Goal: Information Seeking & Learning: Learn about a topic

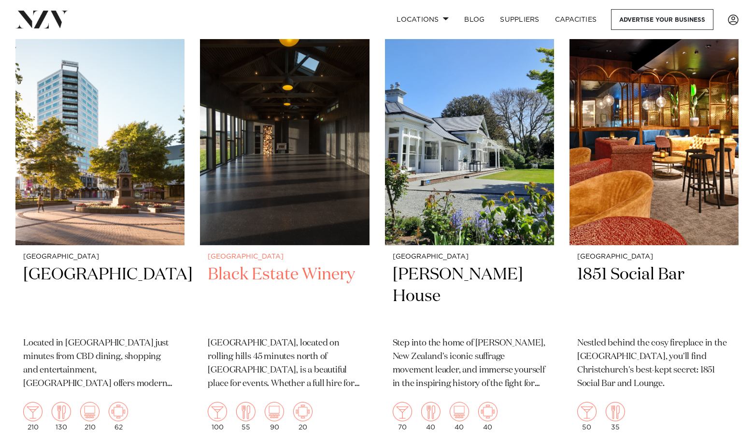
scroll to position [852, 0]
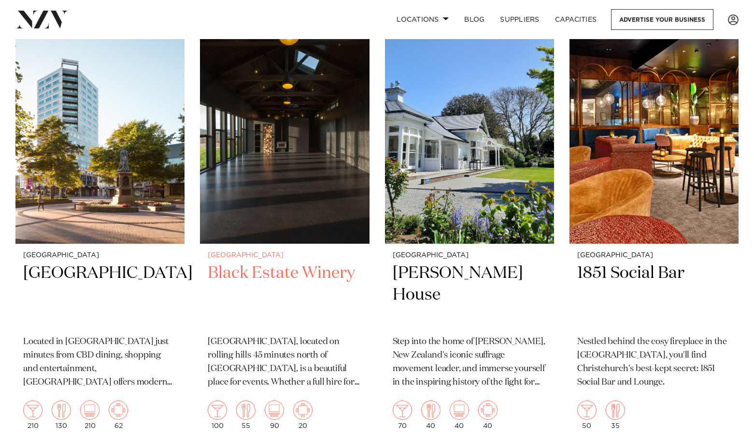
click at [327, 270] on h2 "Black Estate Winery" at bounding box center [285, 295] width 154 height 65
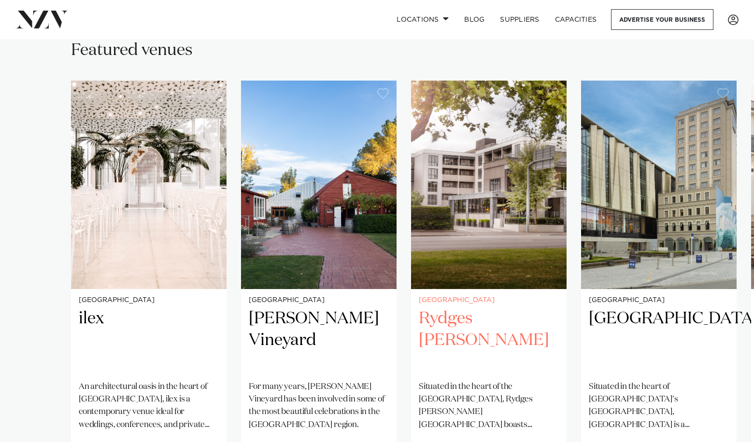
scroll to position [654, 0]
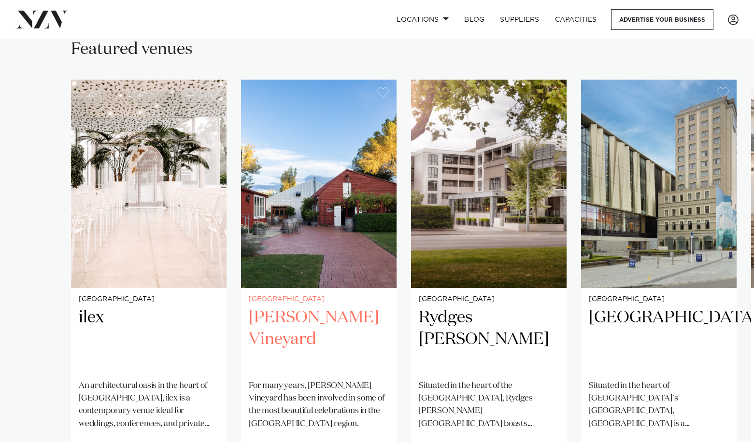
click at [328, 307] on h2 "[PERSON_NAME] Vineyard" at bounding box center [319, 339] width 140 height 65
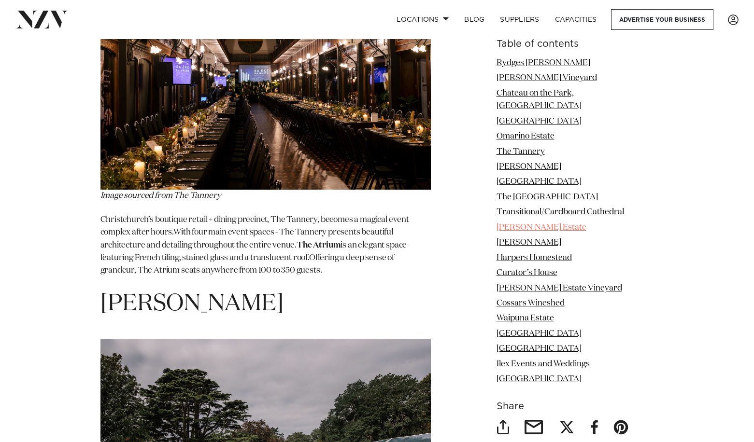
scroll to position [3177, 0]
click at [554, 132] on link "Omarino Estate" at bounding box center [526, 136] width 58 height 8
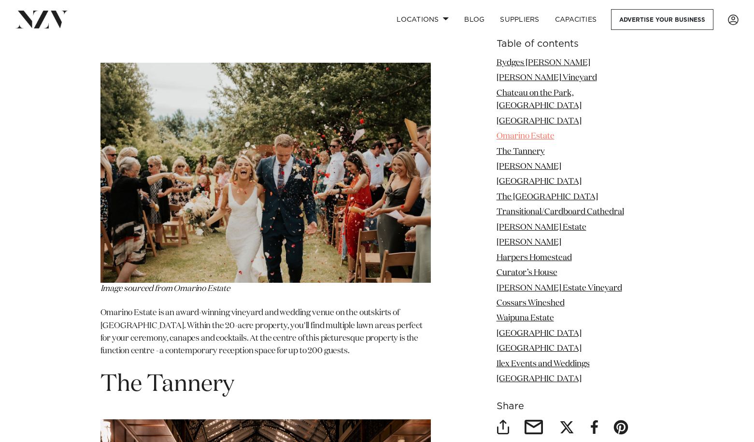
scroll to position [2605, 0]
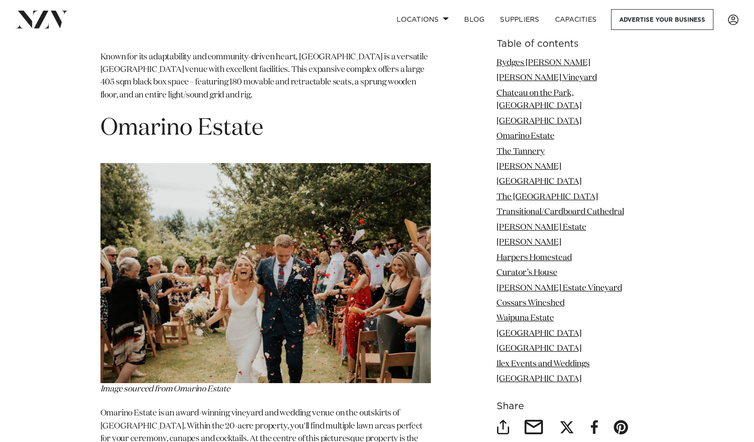
click at [267, 408] on p "Omarino Estate is an award-winning vineyard and wedding venue on the outskirts …" at bounding box center [265, 433] width 330 height 51
click at [269, 237] on img at bounding box center [265, 273] width 330 height 220
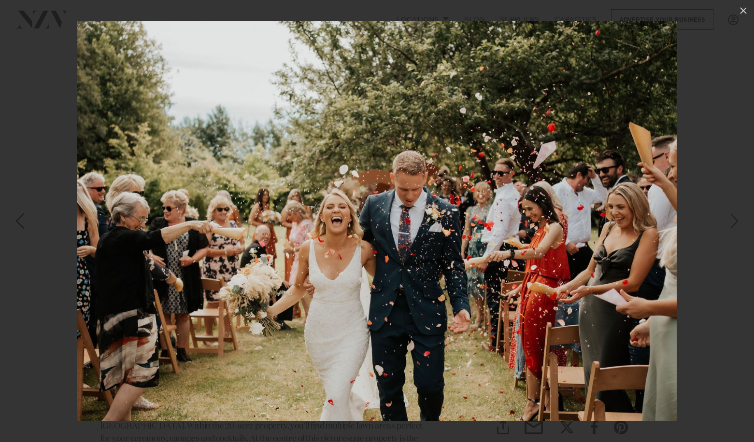
click at [269, 237] on img at bounding box center [377, 221] width 600 height 400
click at [36, 142] on div at bounding box center [377, 221] width 754 height 442
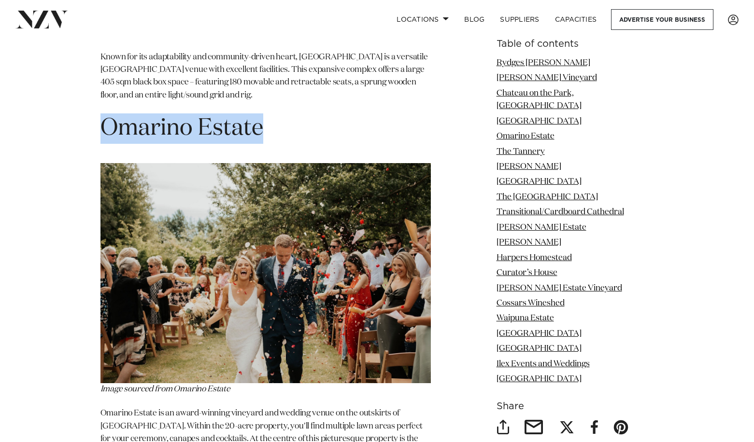
drag, startPoint x: 263, startPoint y: 57, endPoint x: 105, endPoint y: 62, distance: 157.5
click at [105, 114] on h1 "Omarino Estate" at bounding box center [265, 129] width 330 height 30
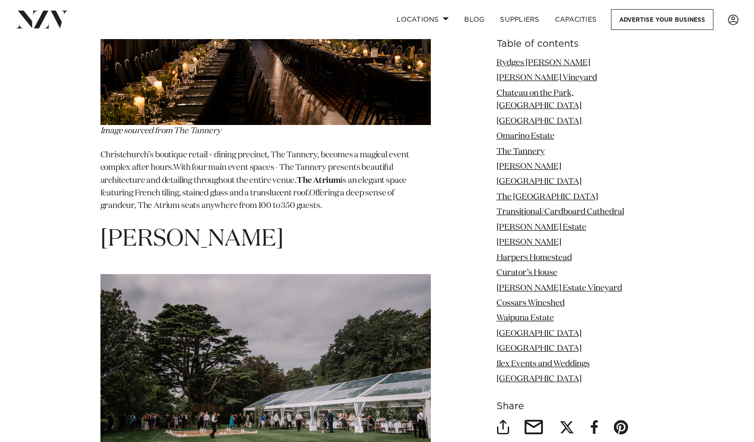
scroll to position [3244, 0]
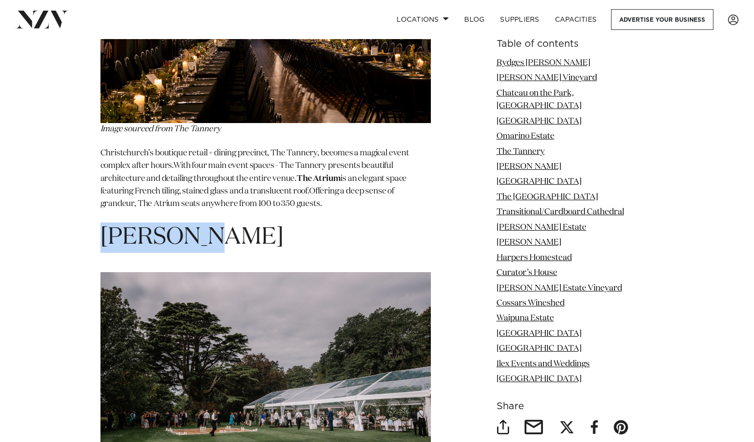
drag, startPoint x: 206, startPoint y: 168, endPoint x: 104, endPoint y: 158, distance: 102.8
click at [104, 226] on span "[PERSON_NAME]" at bounding box center [191, 237] width 183 height 23
copy span "[PERSON_NAME]"
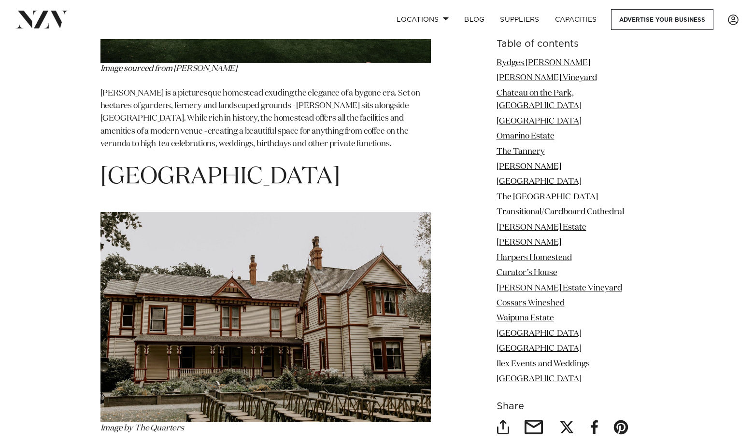
scroll to position [3674, 0]
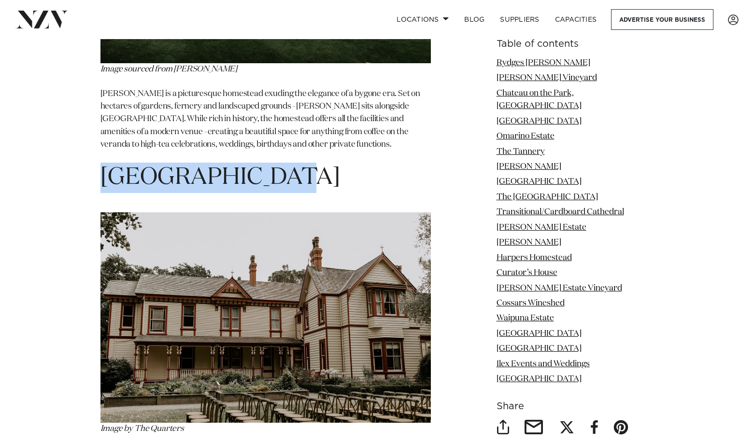
drag, startPoint x: 102, startPoint y: 102, endPoint x: 278, endPoint y: 96, distance: 175.9
click at [278, 163] on h1 "[GEOGRAPHIC_DATA]" at bounding box center [265, 178] width 330 height 30
copy span "[GEOGRAPHIC_DATA]"
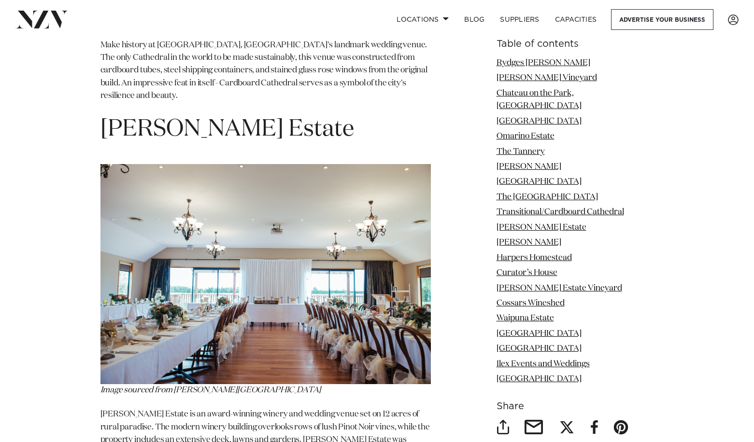
scroll to position [4904, 0]
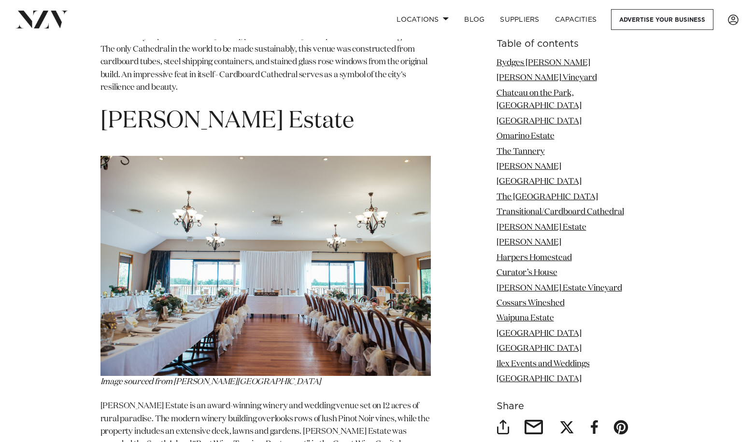
drag, startPoint x: 282, startPoint y: 200, endPoint x: 106, endPoint y: 194, distance: 175.4
copy span "[PERSON_NAME]"
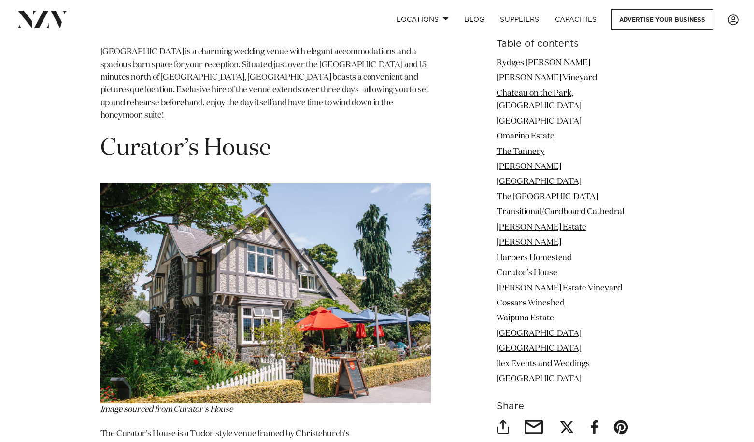
scroll to position [5998, 0]
drag, startPoint x: 351, startPoint y: 219, endPoint x: 103, endPoint y: 213, distance: 247.9
copy span "[PERSON_NAME] Estate Vineyard"
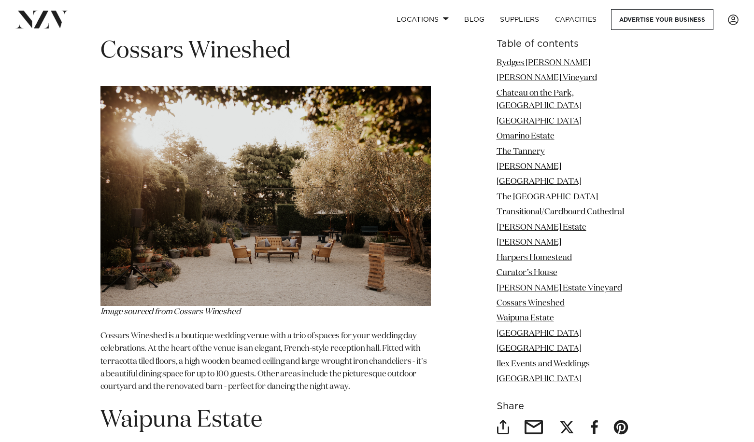
scroll to position [6845, 0]
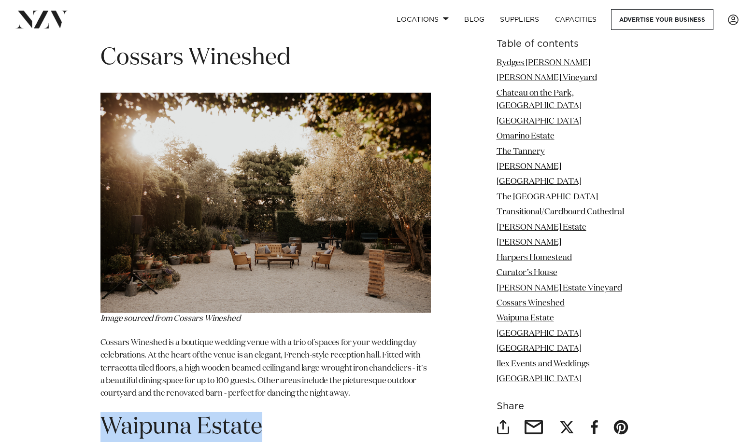
drag, startPoint x: 275, startPoint y: 93, endPoint x: 107, endPoint y: 97, distance: 168.1
click at [107, 412] on h1 "Waipuna Estate" at bounding box center [265, 427] width 330 height 30
copy h1 "Waipuna Estate"
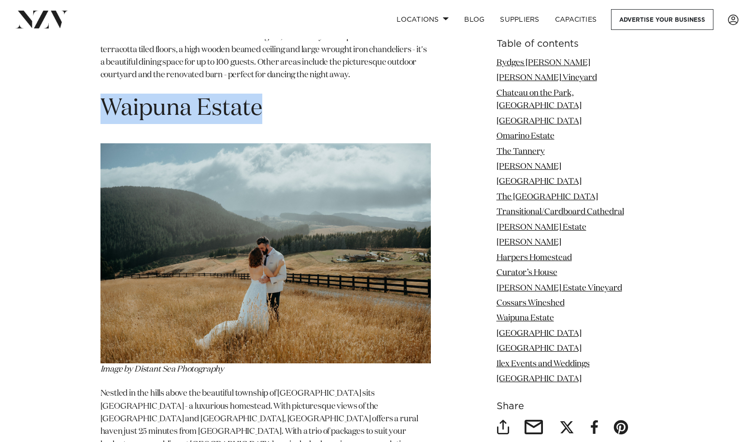
scroll to position [7177, 0]
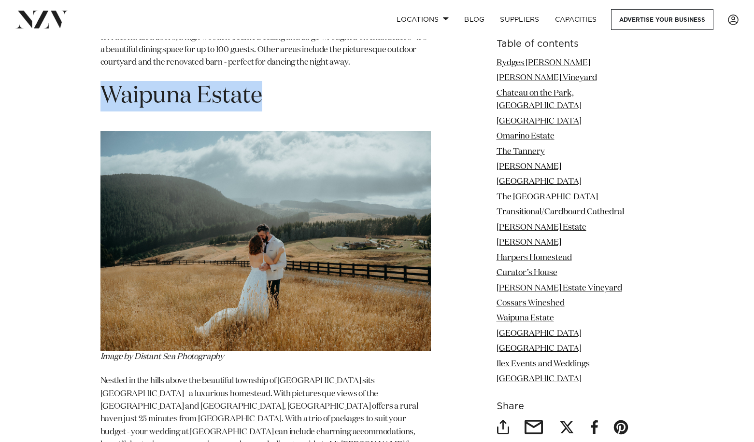
drag, startPoint x: 101, startPoint y: 135, endPoint x: 354, endPoint y: 144, distance: 252.8
copy span "[GEOGRAPHIC_DATA]"
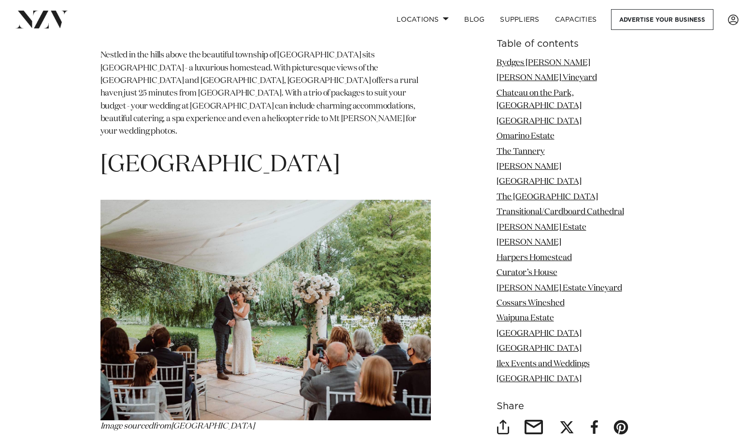
scroll to position [7512, 0]
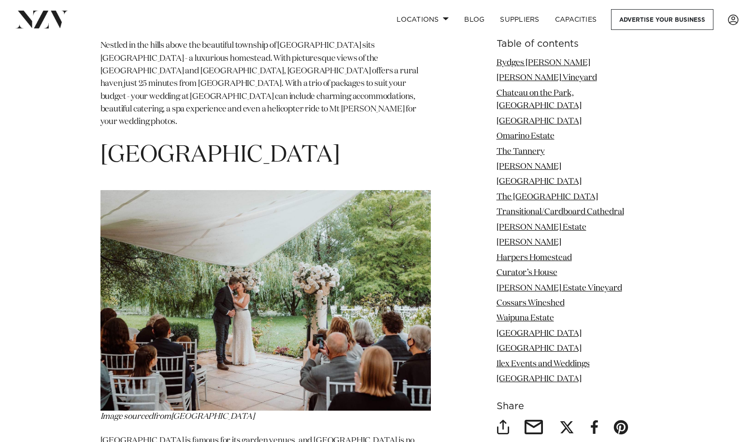
drag, startPoint x: 325, startPoint y: 160, endPoint x: 97, endPoint y: 164, distance: 227.5
copy h1 "[GEOGRAPHIC_DATA]"
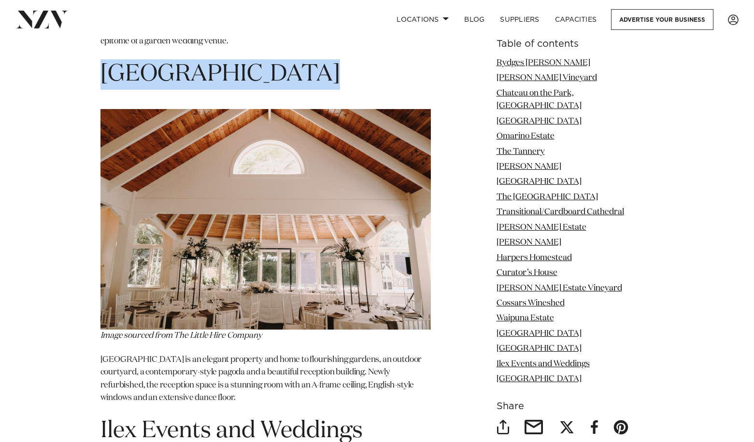
scroll to position [7952, 0]
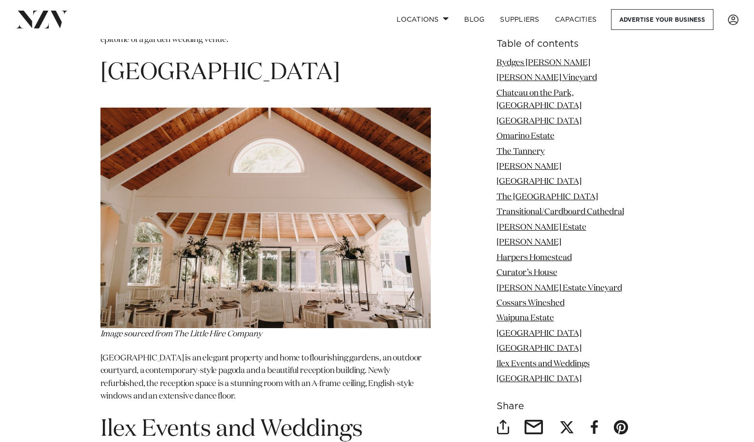
drag, startPoint x: 240, startPoint y: 228, endPoint x: 102, endPoint y: 208, distance: 139.5
copy h1 "[GEOGRAPHIC_DATA]"
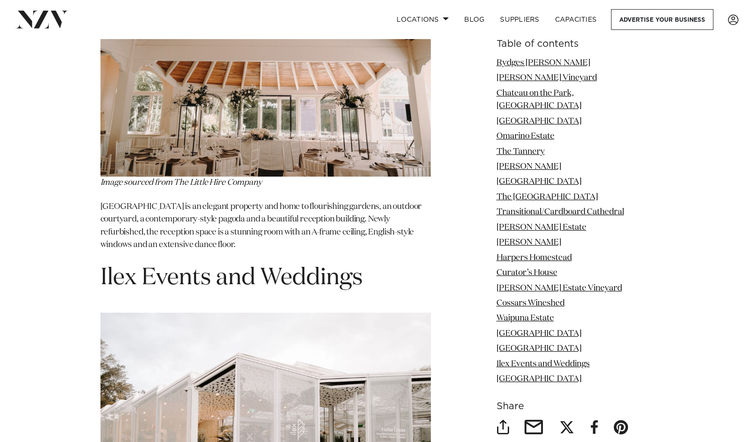
scroll to position [8098, 0]
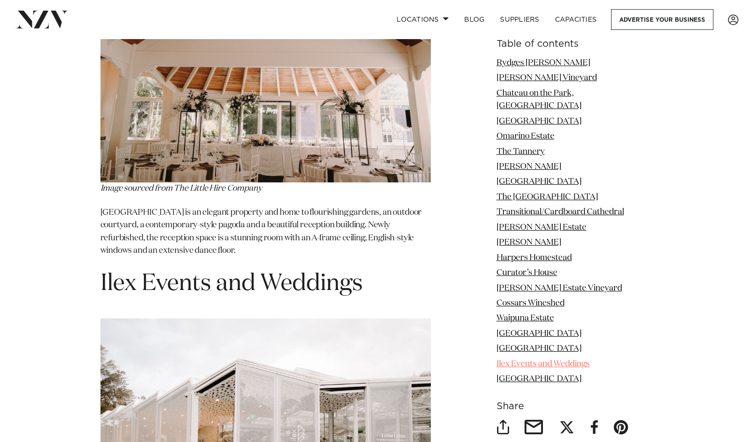
click at [576, 360] on link "Ilex Events and Weddings" at bounding box center [543, 364] width 93 height 8
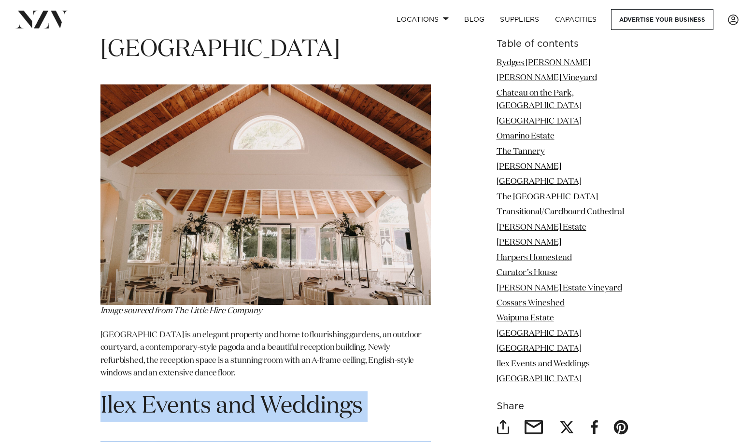
drag, startPoint x: 102, startPoint y: 61, endPoint x: 372, endPoint y: 74, distance: 270.3
copy section "Ilex Events and Weddings"
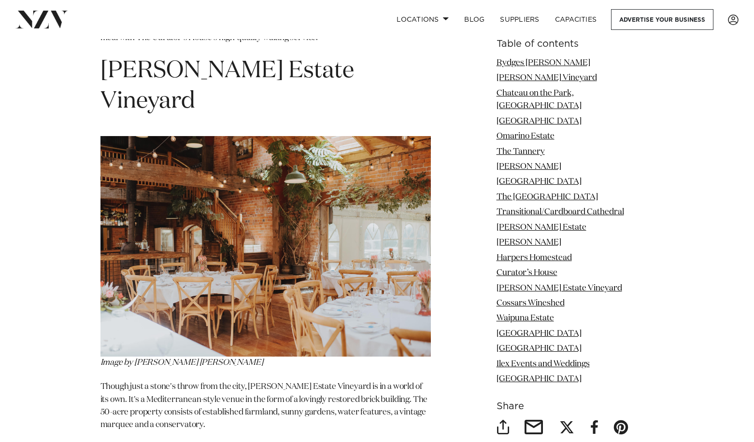
scroll to position [6445, 0]
drag, startPoint x: 299, startPoint y: 122, endPoint x: 102, endPoint y: 124, distance: 197.1
copy span "Cossars Wineshed"
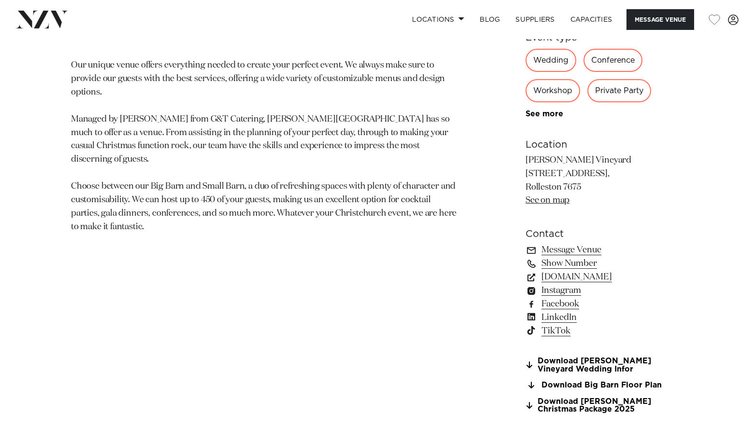
scroll to position [573, 0]
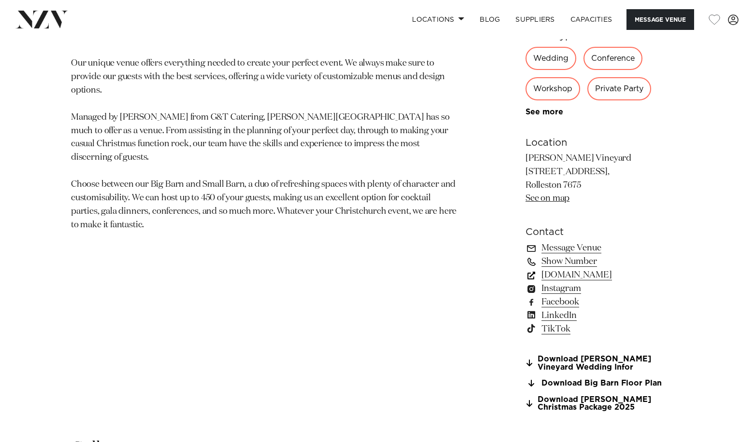
click at [572, 277] on link "larcombvineyard.co.nz" at bounding box center [603, 276] width 157 height 14
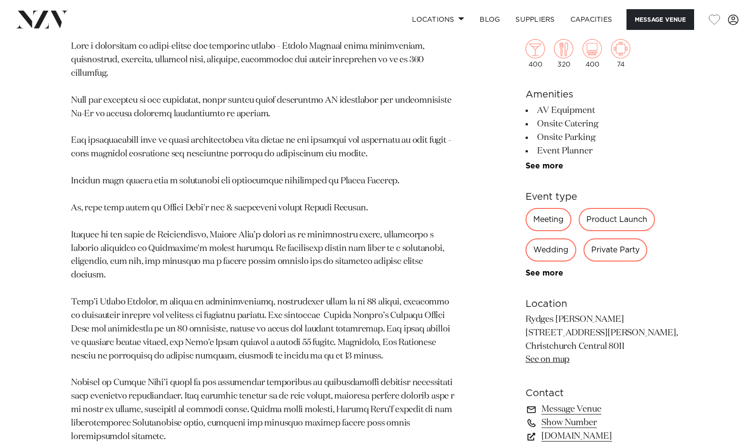
scroll to position [565, 0]
click at [588, 436] on link "www.rydges.com" at bounding box center [603, 437] width 157 height 14
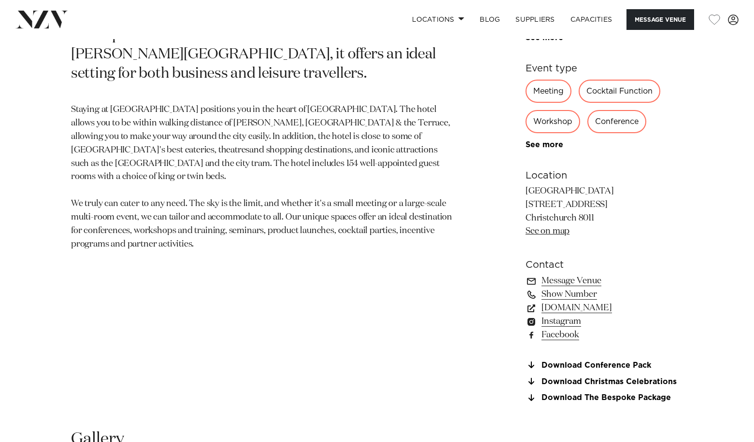
scroll to position [541, 0]
click at [600, 308] on link "[DOMAIN_NAME]" at bounding box center [603, 307] width 157 height 14
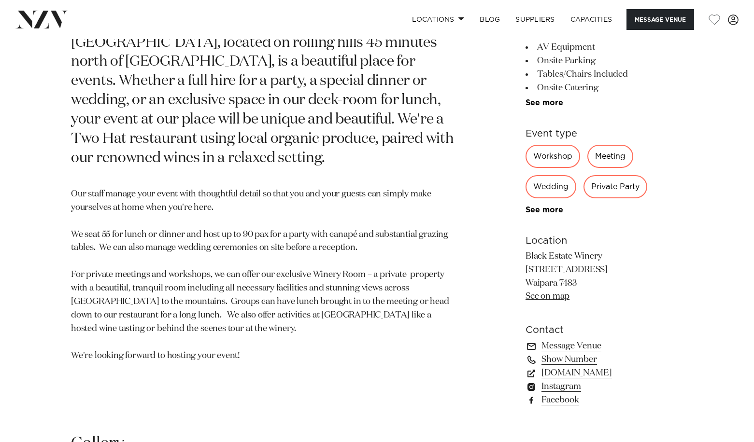
scroll to position [479, 0]
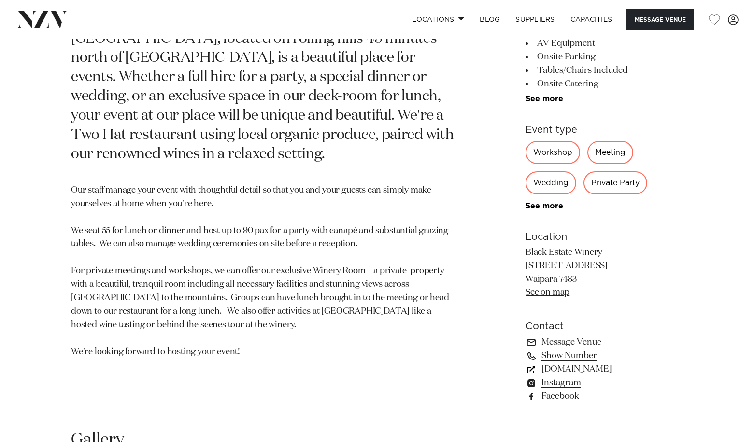
click at [593, 370] on link "blackestate.co.nz" at bounding box center [603, 370] width 157 height 14
